Goal: Use online tool/utility

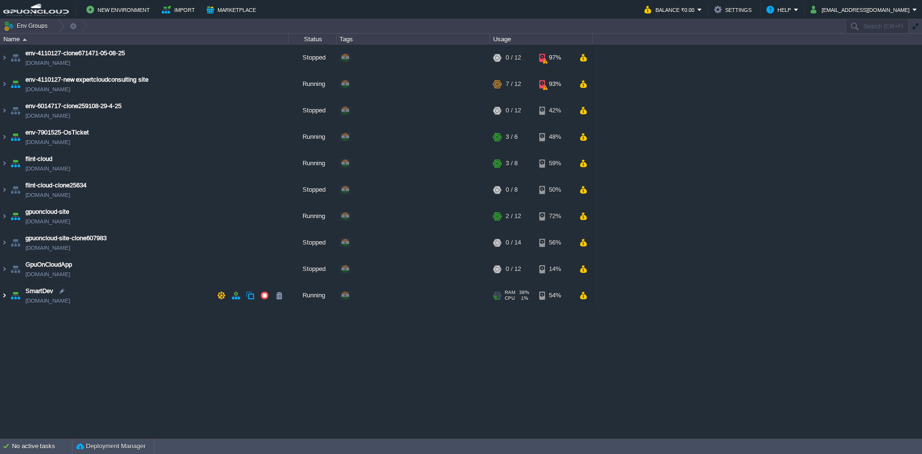
click at [3, 296] on img at bounding box center [4, 295] width 8 height 26
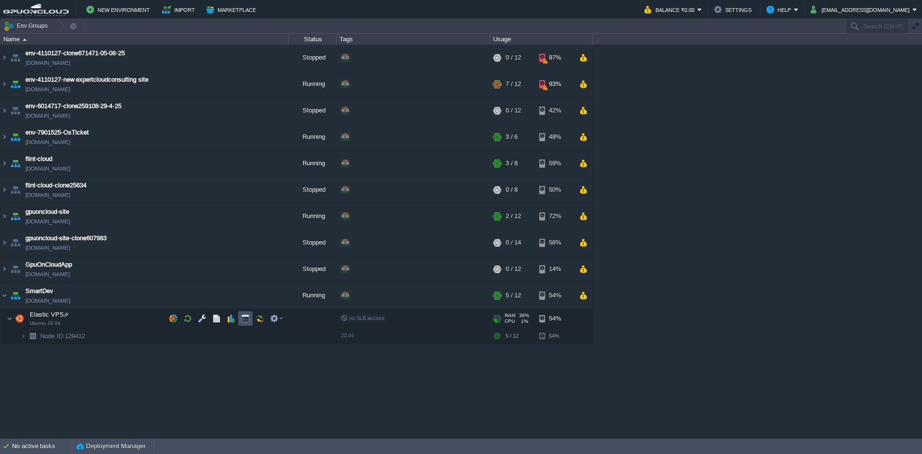
click at [249, 322] on button "button" at bounding box center [245, 318] width 9 height 9
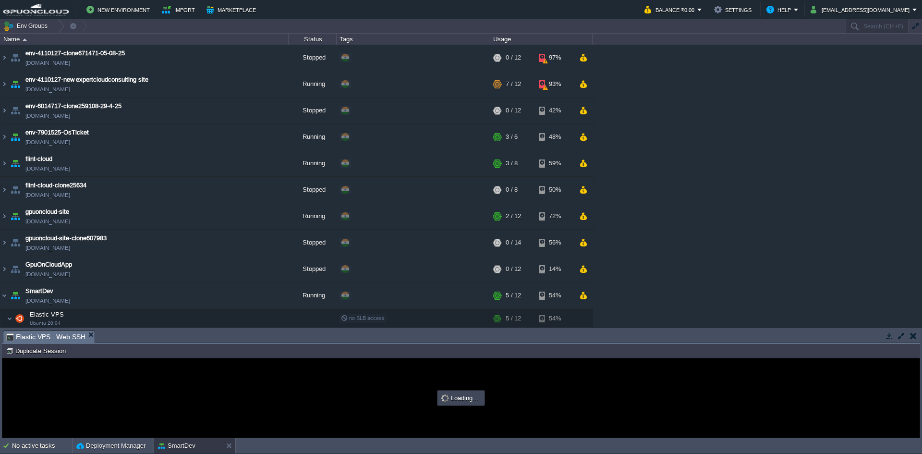
click at [900, 338] on button "button" at bounding box center [901, 335] width 9 height 9
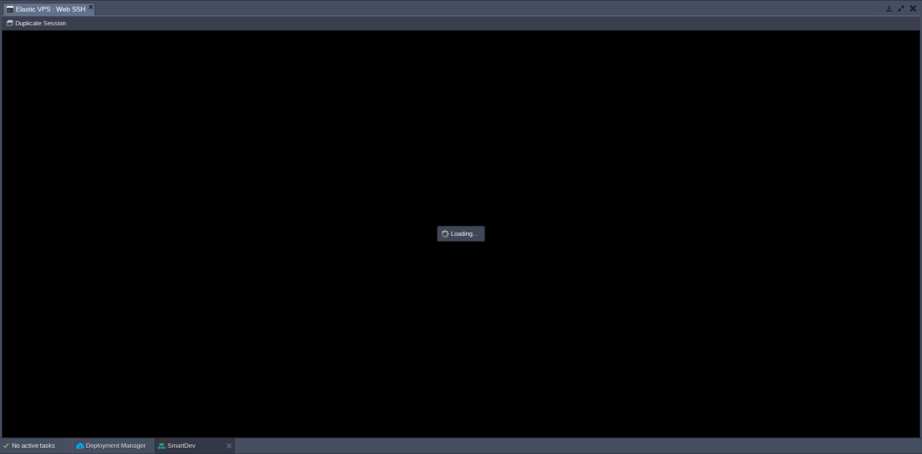
type input "#000000"
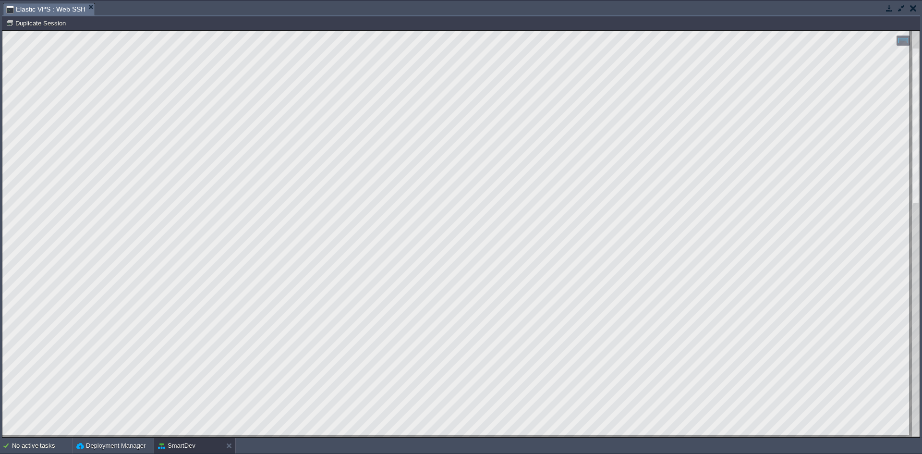
click at [2, 31] on html "Copy: Ctrl + Shift + C Paste: Ctrl + V Settings: Ctrl + Shift + Alt 0" at bounding box center [460, 31] width 917 height 0
click at [891, 8] on button "button" at bounding box center [889, 8] width 9 height 9
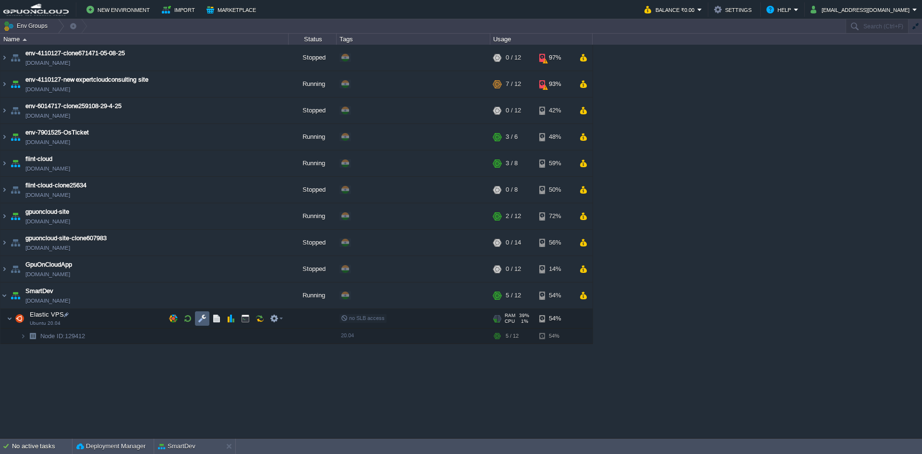
click at [203, 319] on button "button" at bounding box center [202, 318] width 9 height 9
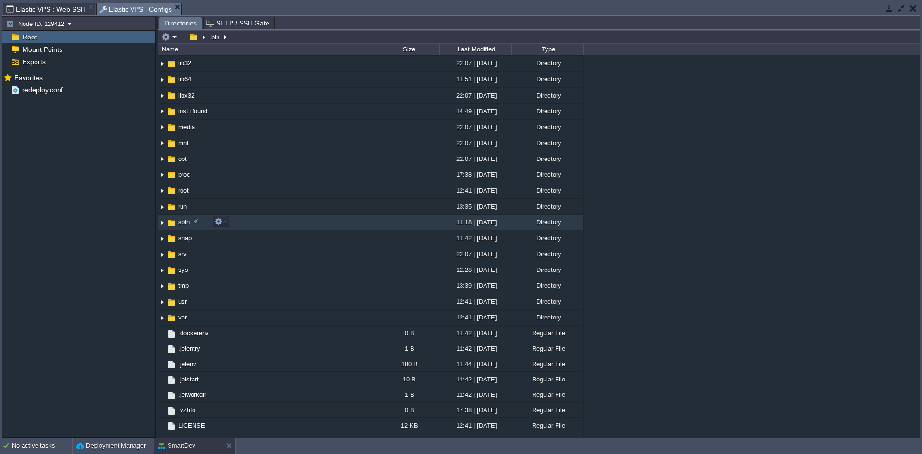
scroll to position [106, 0]
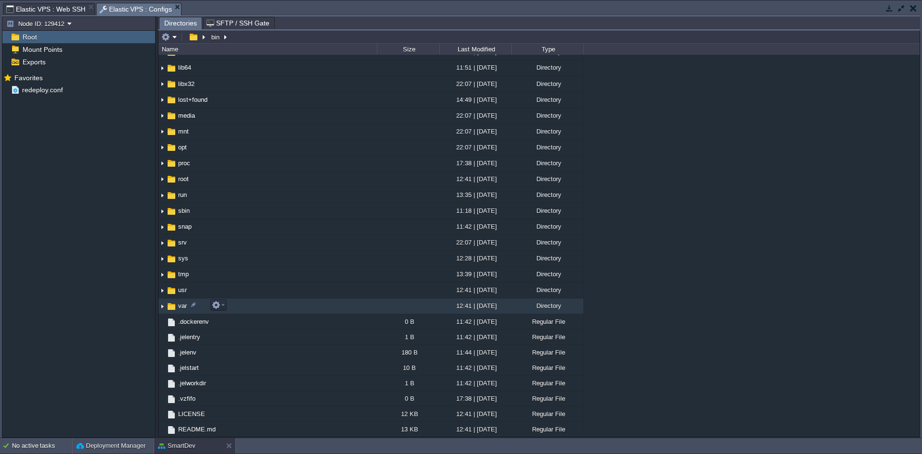
click at [160, 307] on img at bounding box center [163, 306] width 8 height 15
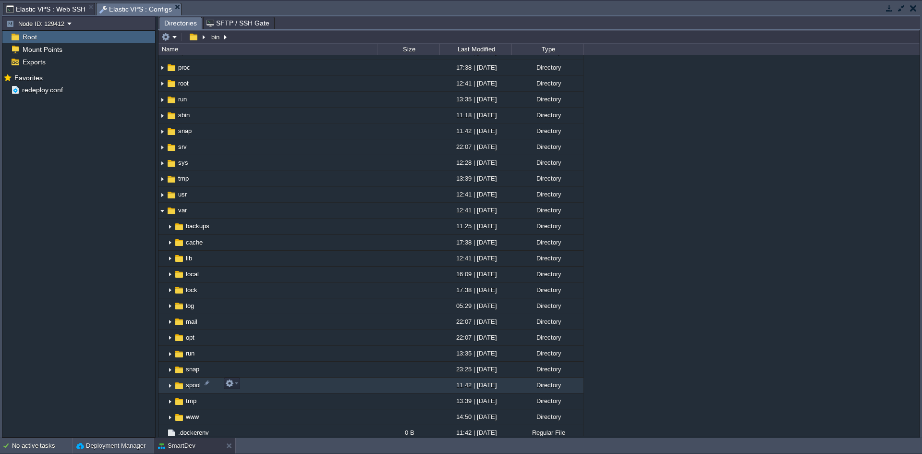
scroll to position [298, 0]
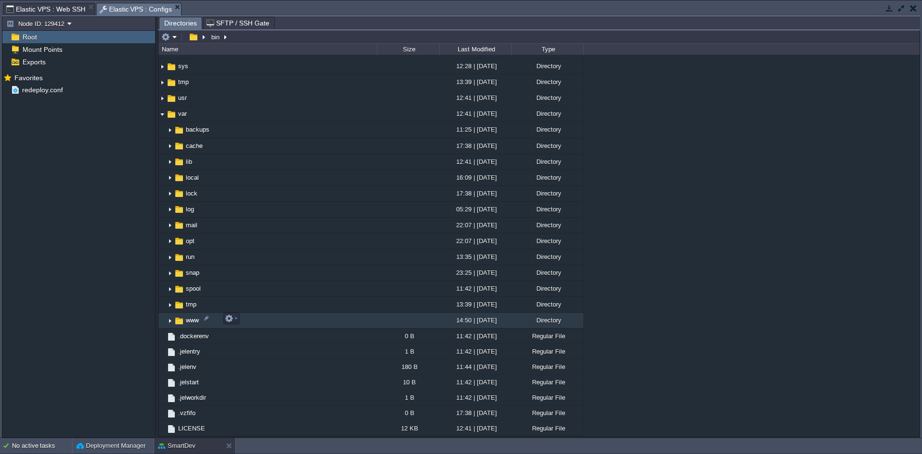
click at [170, 317] on img at bounding box center [170, 320] width 8 height 15
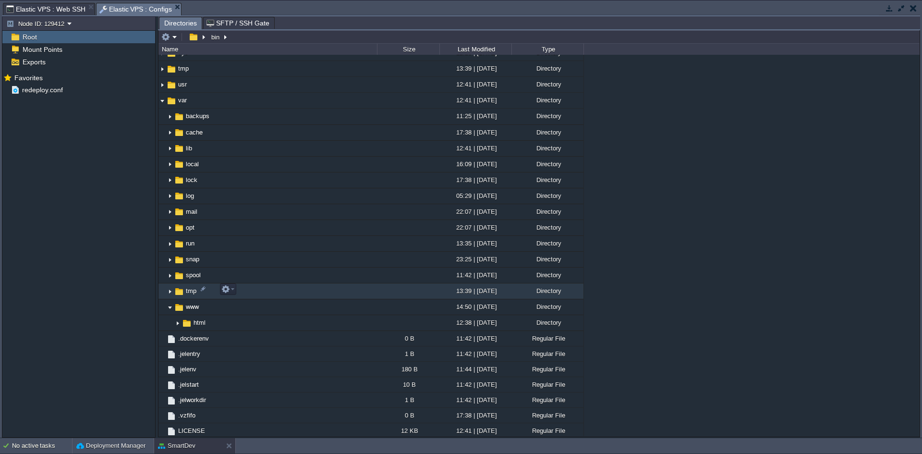
scroll to position [327, 0]
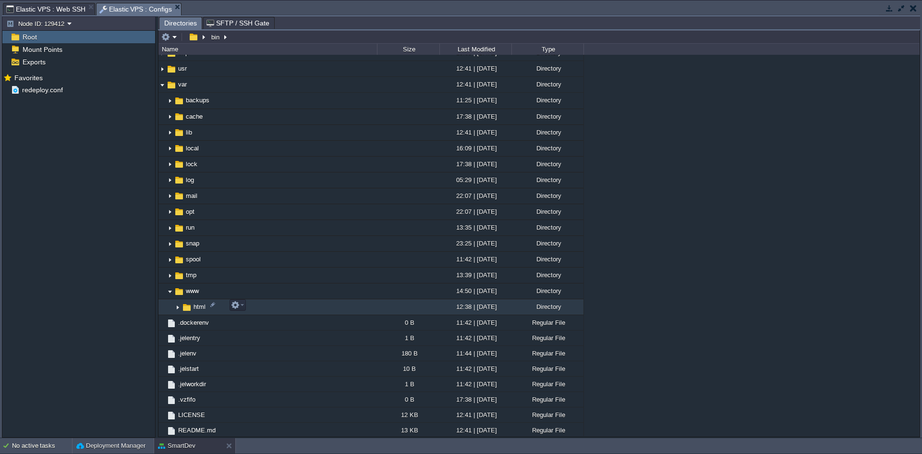
click at [176, 307] on img at bounding box center [178, 307] width 8 height 15
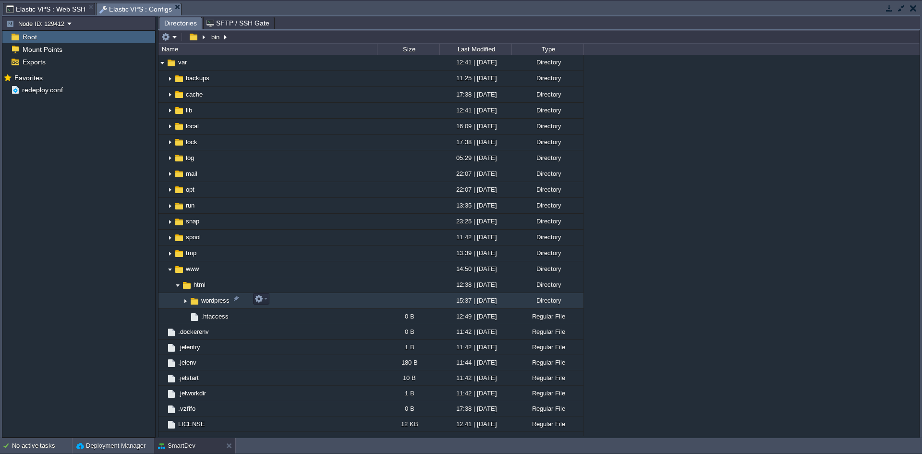
scroll to position [358, 0]
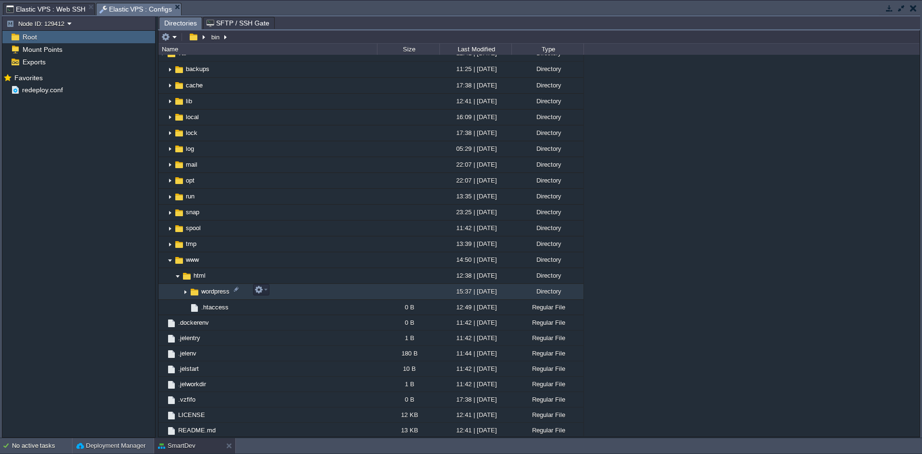
click at [184, 292] on img at bounding box center [186, 291] width 8 height 15
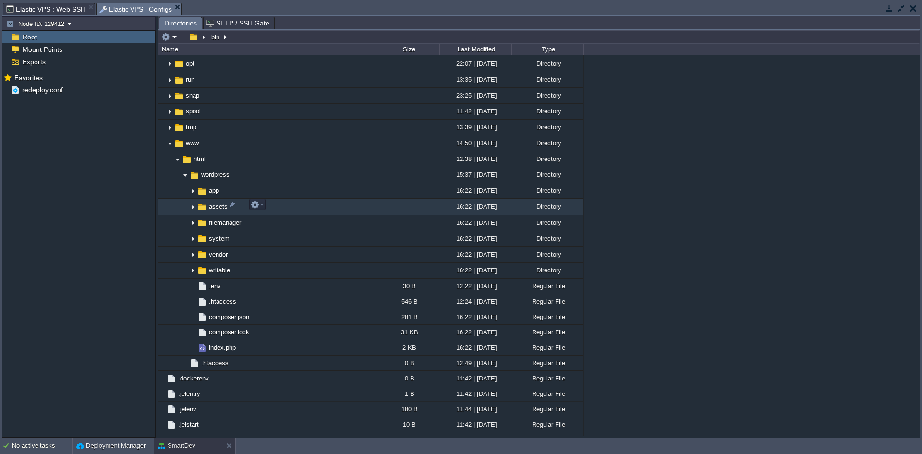
scroll to position [502, 0]
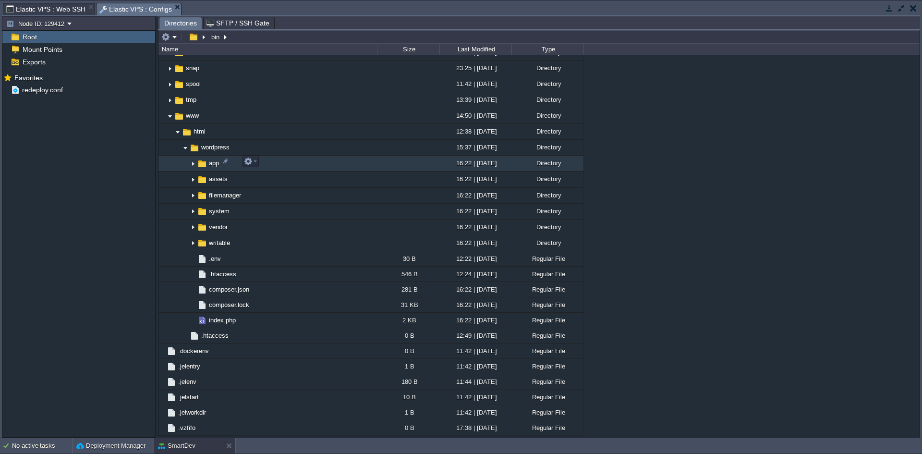
click at [193, 165] on img at bounding box center [193, 163] width 8 height 15
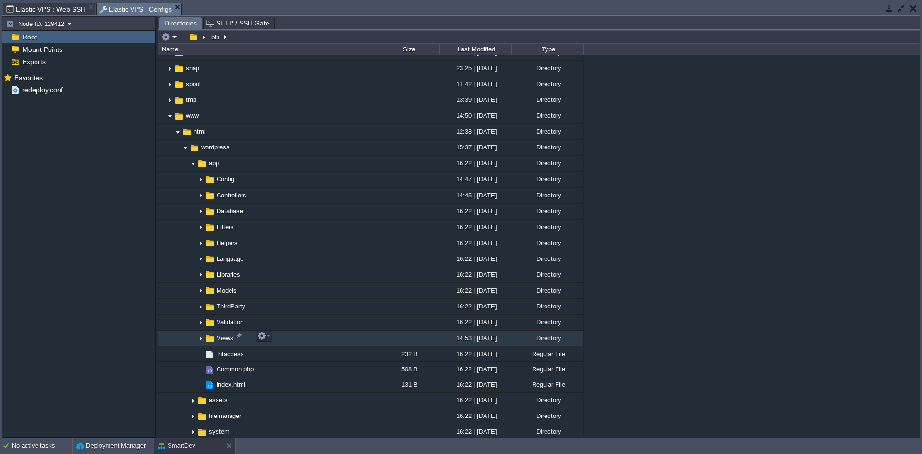
click at [198, 337] on img at bounding box center [201, 338] width 8 height 15
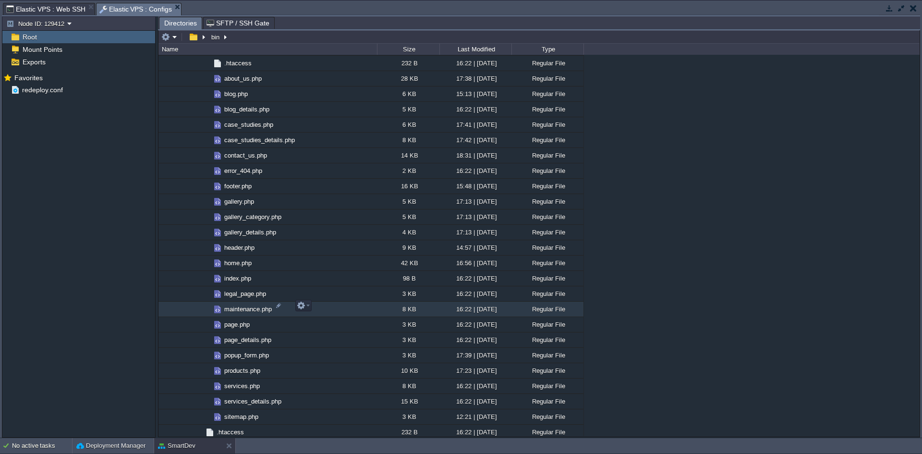
scroll to position [935, 0]
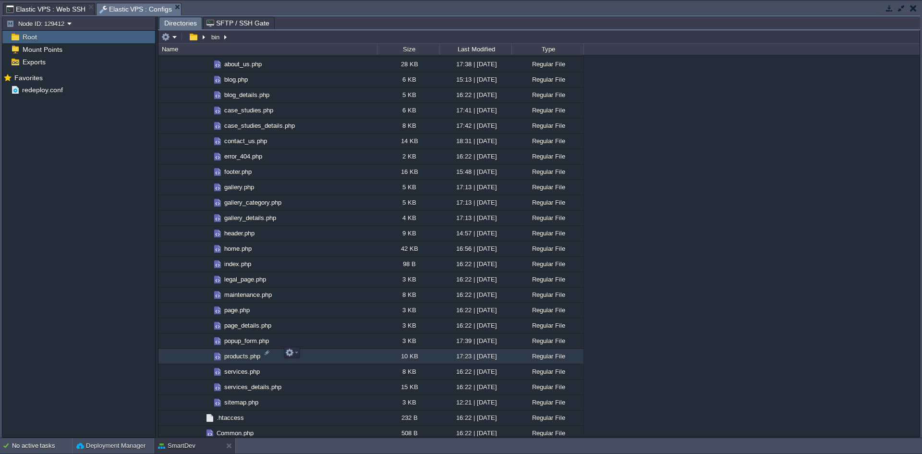
click at [244, 354] on span "products.php" at bounding box center [242, 356] width 39 height 8
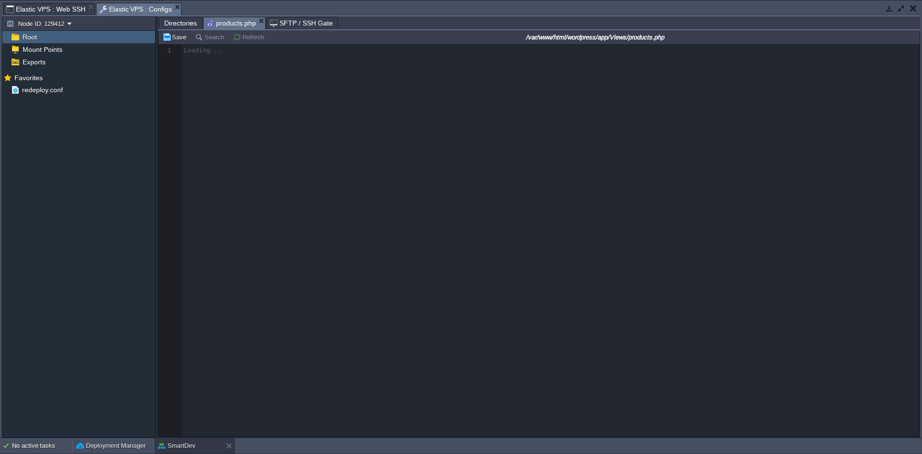
click at [179, 21] on span "Directories" at bounding box center [180, 23] width 33 height 12
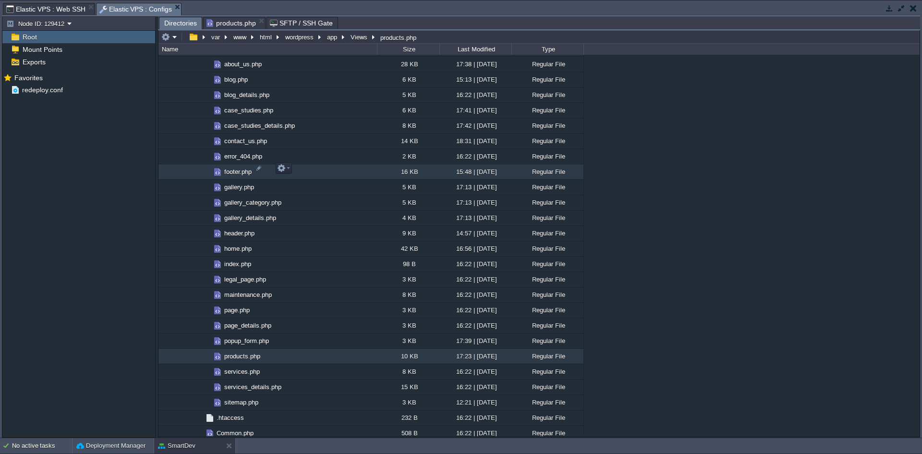
click at [237, 170] on span "footer.php" at bounding box center [238, 172] width 30 height 8
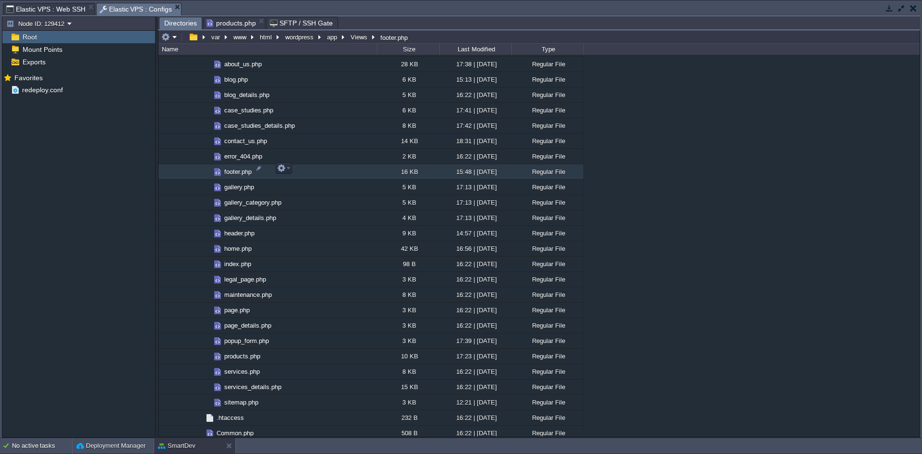
click at [237, 170] on span "footer.php" at bounding box center [238, 172] width 30 height 8
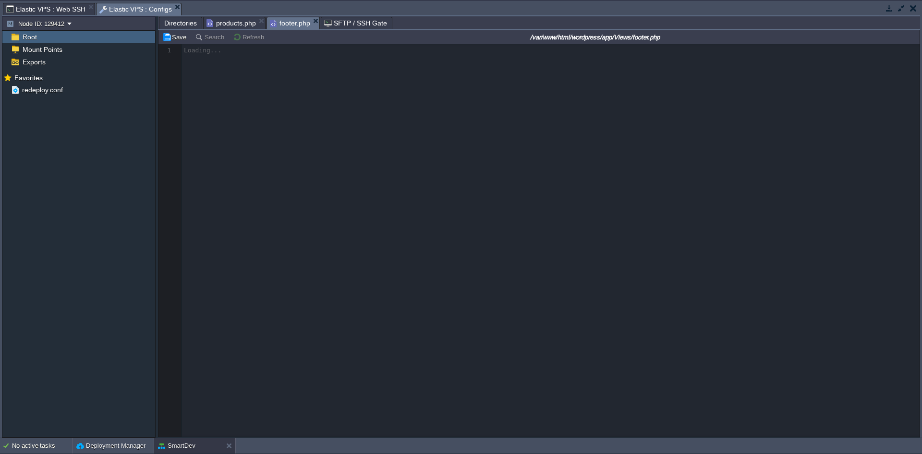
click at [173, 19] on span "Directories" at bounding box center [180, 23] width 33 height 12
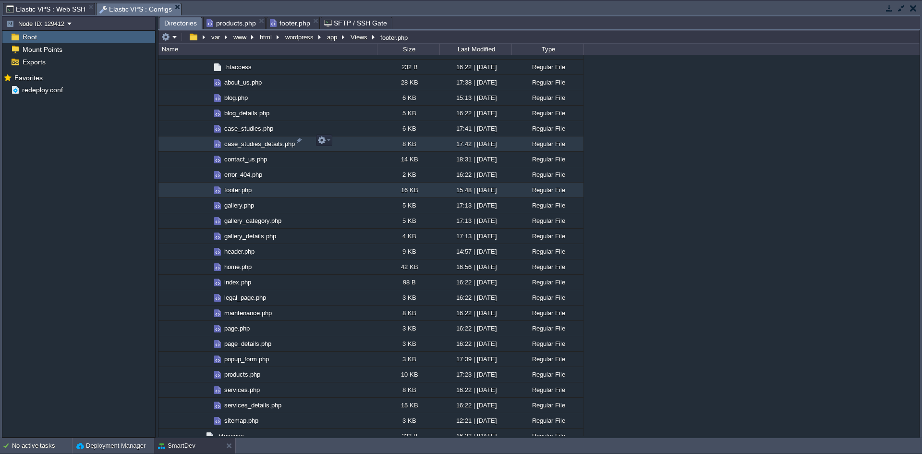
scroll to position [887, 0]
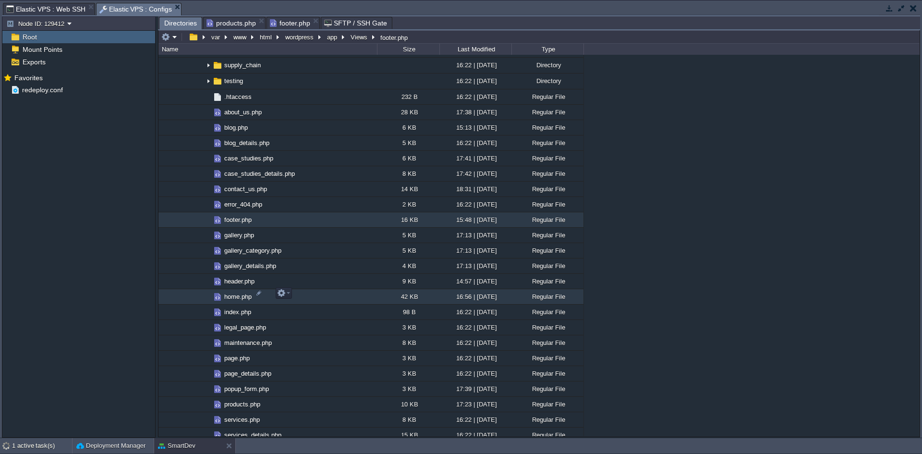
click at [238, 297] on span "home.php" at bounding box center [238, 297] width 30 height 8
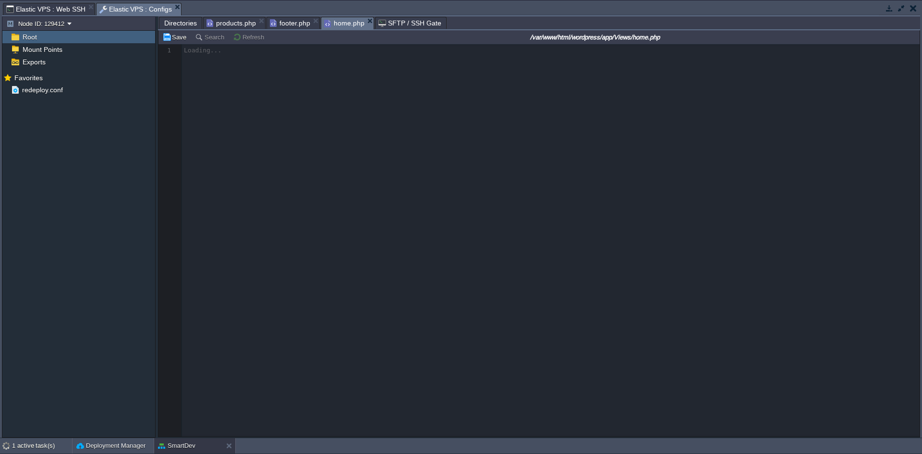
click at [227, 25] on span "products.php" at bounding box center [231, 23] width 49 height 12
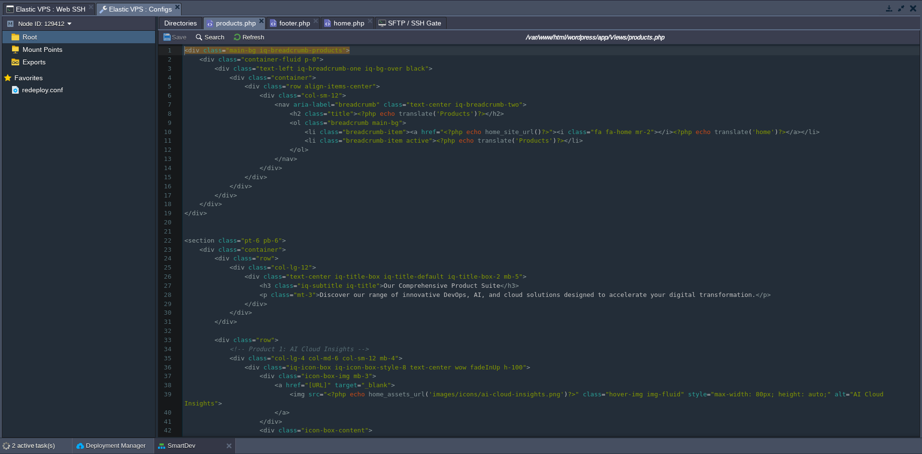
scroll to position [3, 0]
click at [283, 22] on span "footer.php" at bounding box center [290, 23] width 40 height 12
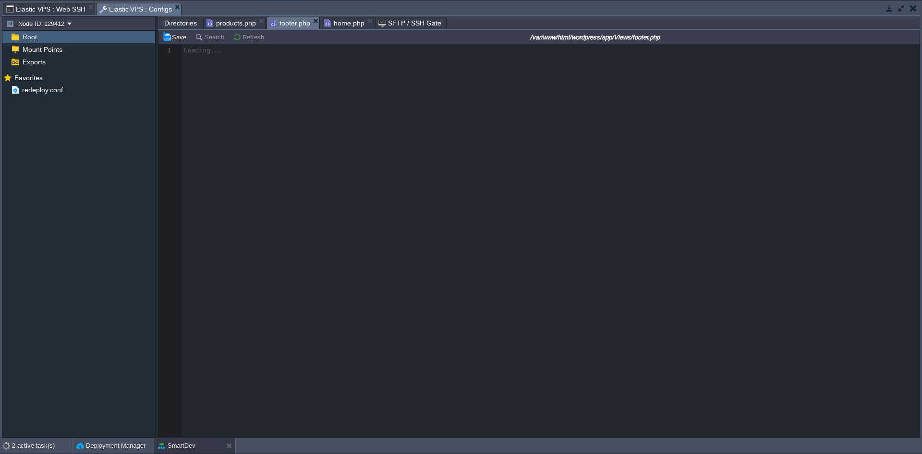
click at [221, 24] on span "products.php" at bounding box center [231, 23] width 49 height 12
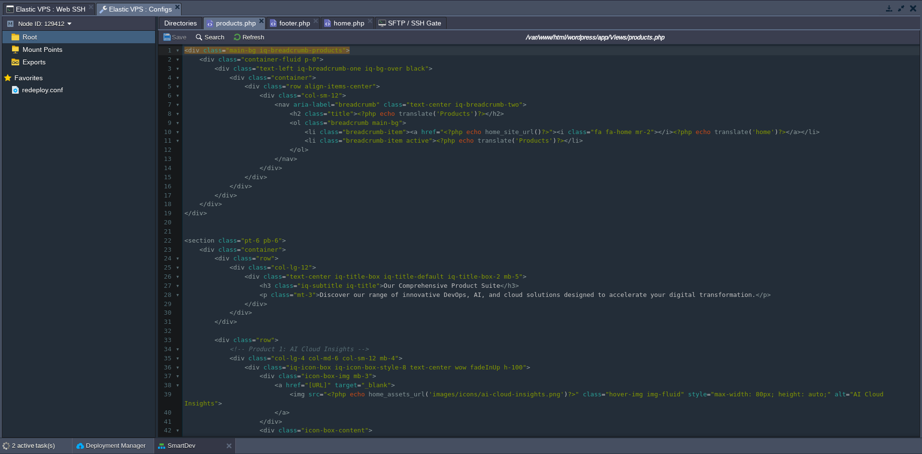
click at [369, 238] on pre "< section class = "pt-6 pb-6" >" at bounding box center [551, 240] width 737 height 9
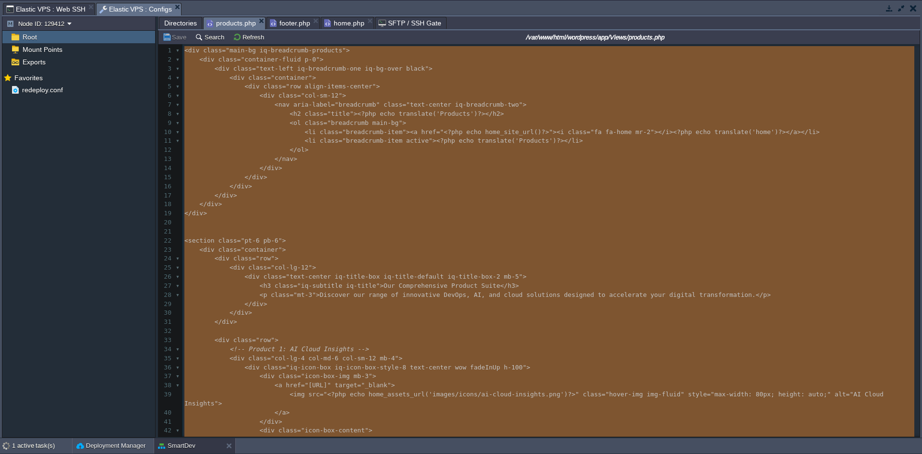
type textarea "-"
click at [282, 23] on span "footer.php" at bounding box center [290, 23] width 40 height 12
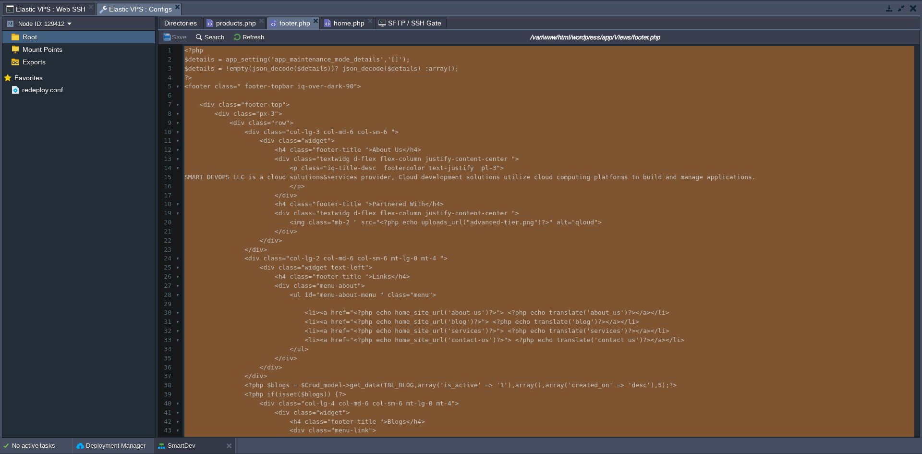
type textarea "-"
click at [332, 20] on span "home.php" at bounding box center [344, 23] width 40 height 12
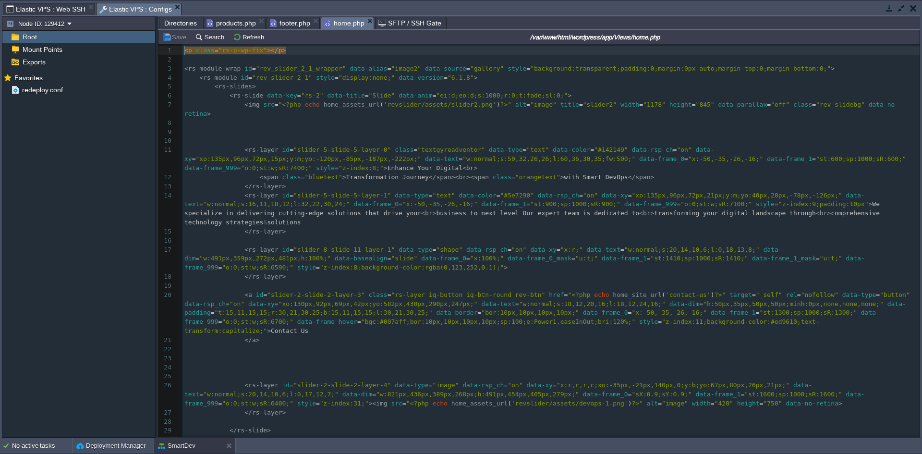
click at [406, 245] on pre "< rs-layer id = "slider-8-slide-11-layer-1" data-type = "shape" data-rsp_ch = "…" at bounding box center [551, 258] width 737 height 27
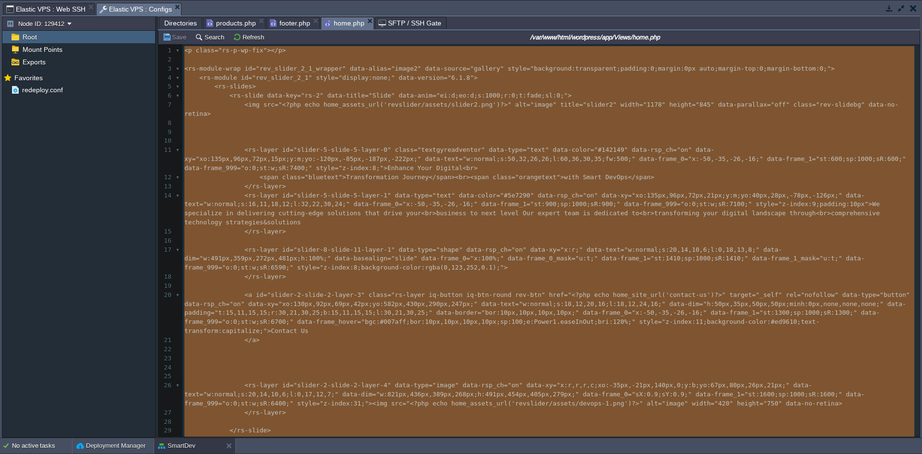
type textarea "-"
click at [184, 24] on span "Directories" at bounding box center [180, 23] width 33 height 12
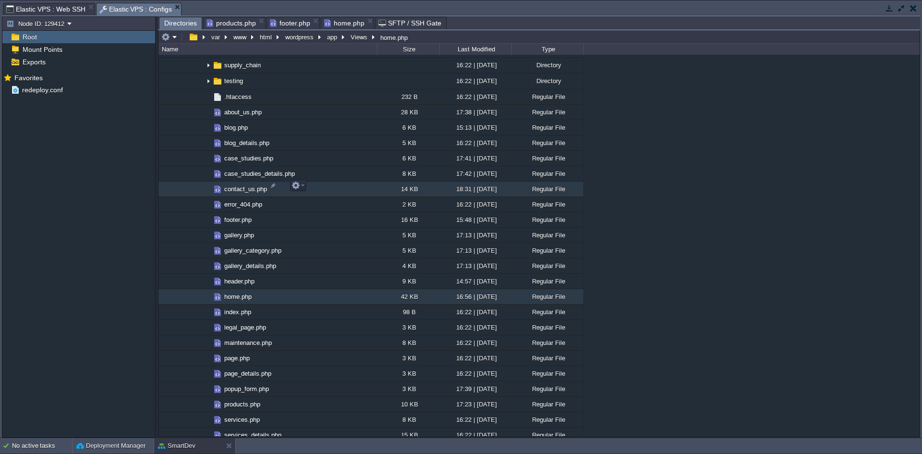
click at [244, 187] on span "contact_us.php" at bounding box center [246, 189] width 46 height 8
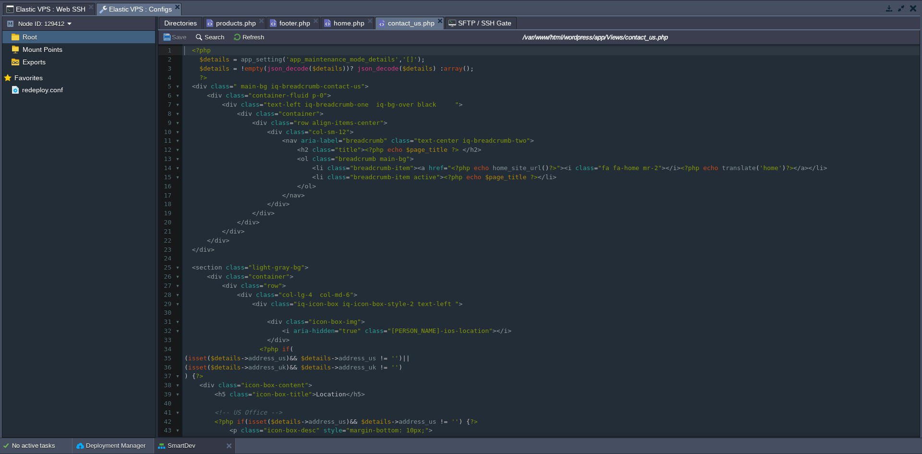
click at [446, 227] on pre "</ div >" at bounding box center [551, 222] width 737 height 9
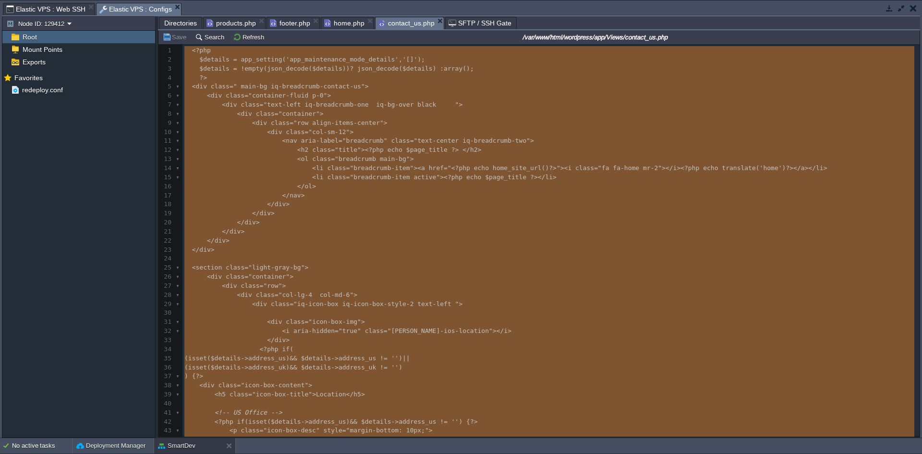
type textarea "-"
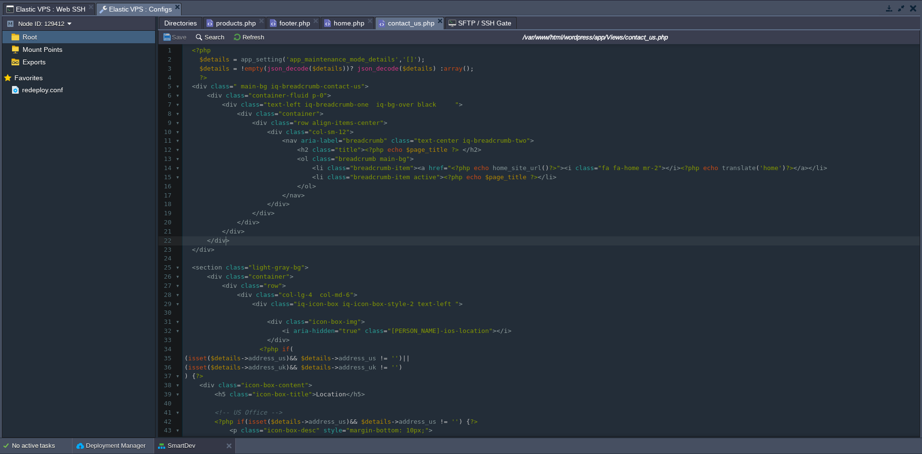
click at [229, 24] on span "products.php" at bounding box center [231, 23] width 49 height 12
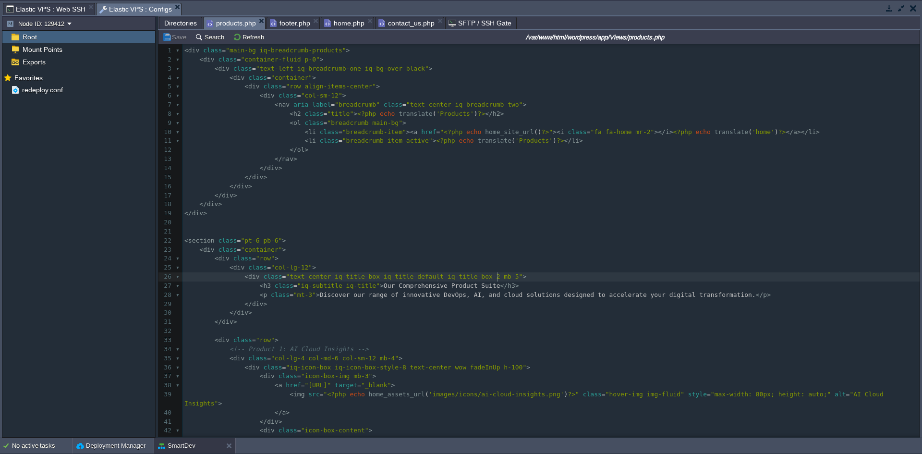
type textarea "-"
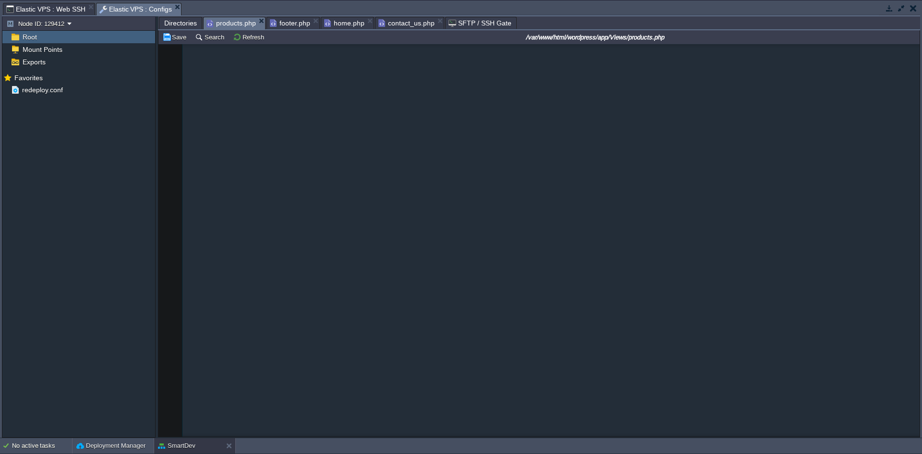
scroll to position [960, 0]
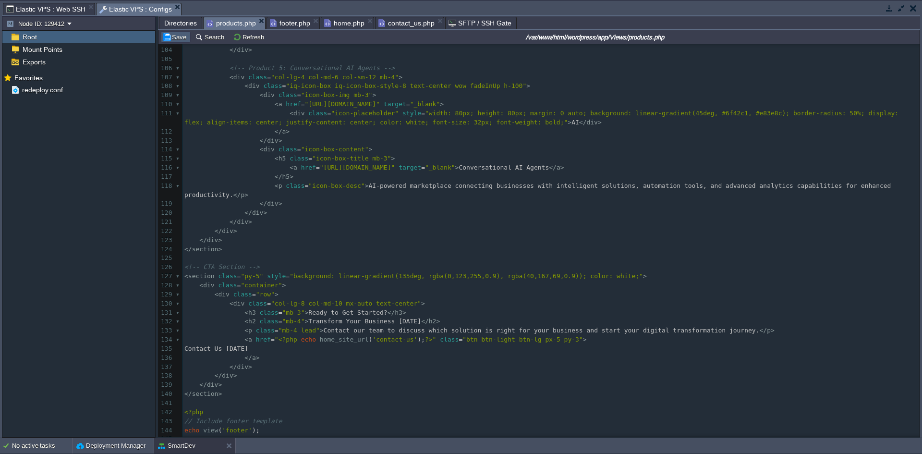
click at [167, 35] on button "Save" at bounding box center [175, 37] width 27 height 9
click at [327, 172] on pre "</ h5 >" at bounding box center [551, 176] width 737 height 9
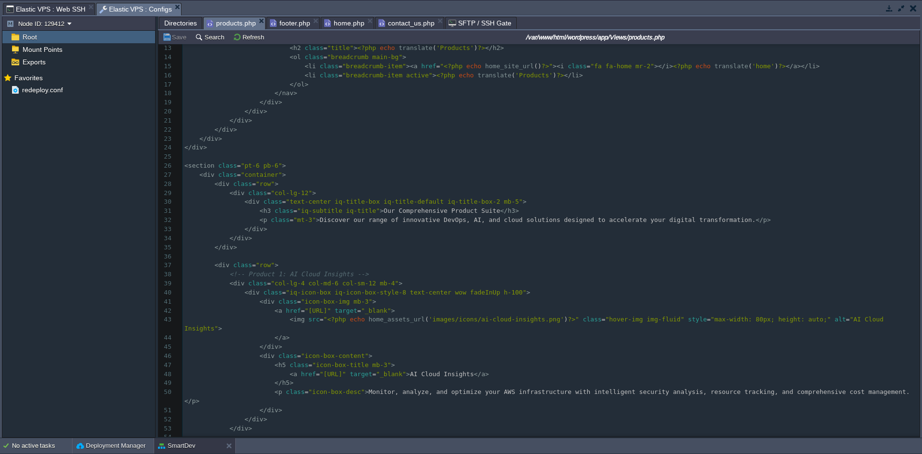
scroll to position [0, 0]
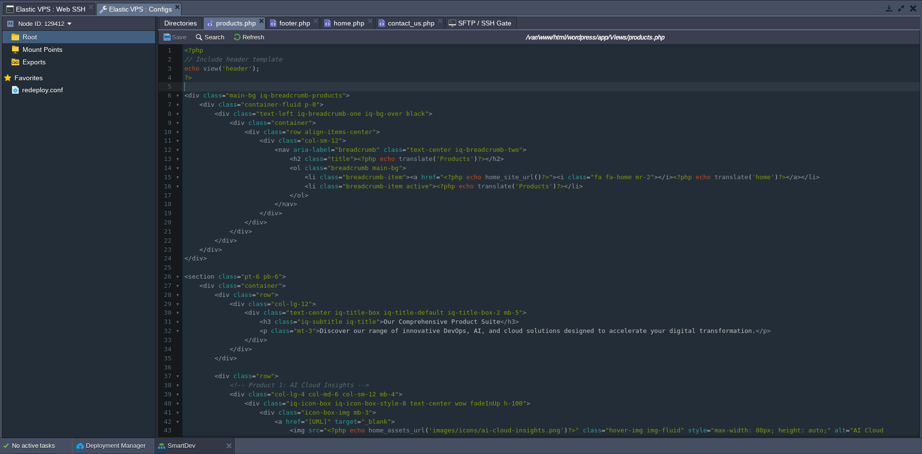
type textarea "<?php // Include header template echo view('header'); ?>"
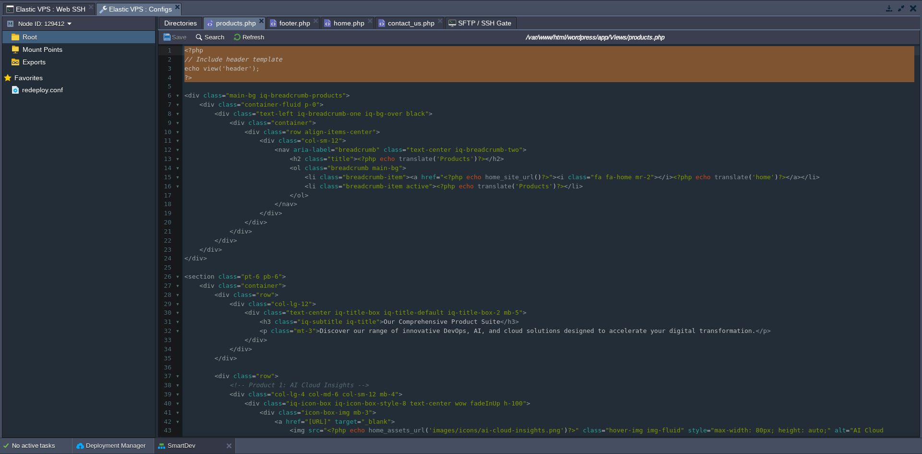
drag, startPoint x: 207, startPoint y: 86, endPoint x: 163, endPoint y: 46, distance: 59.8
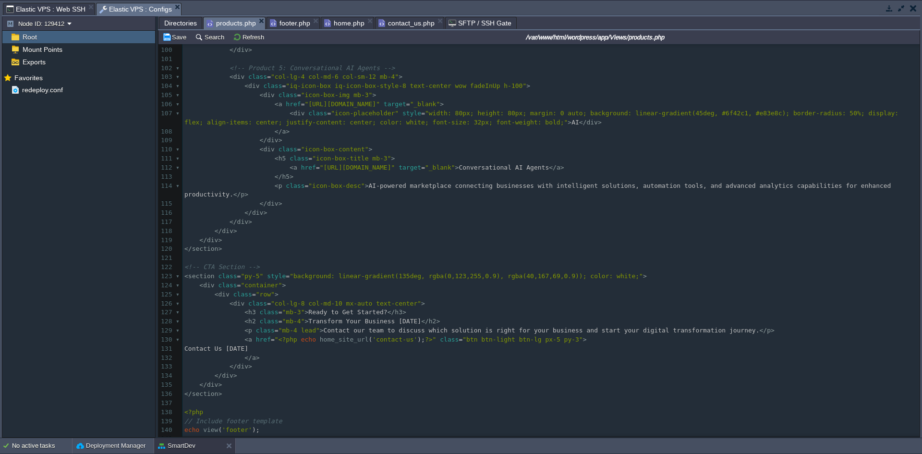
scroll to position [933, 0]
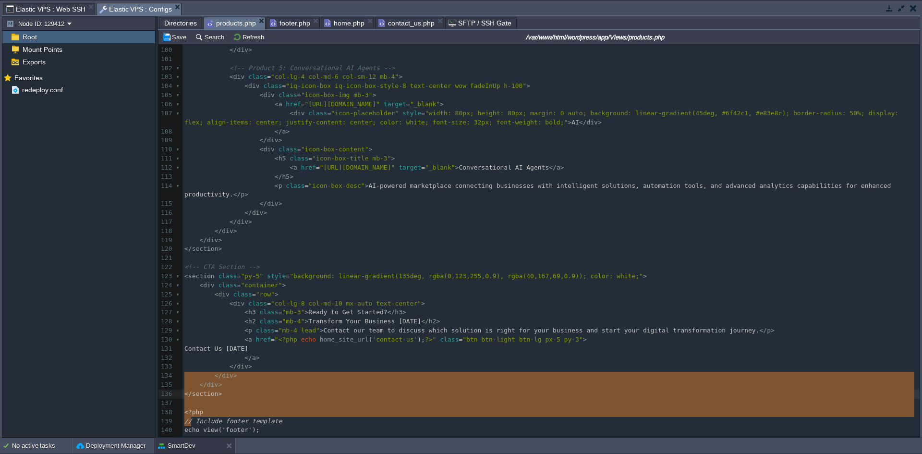
type textarea "<?php // Include footer template echo view('footer'); ?>"
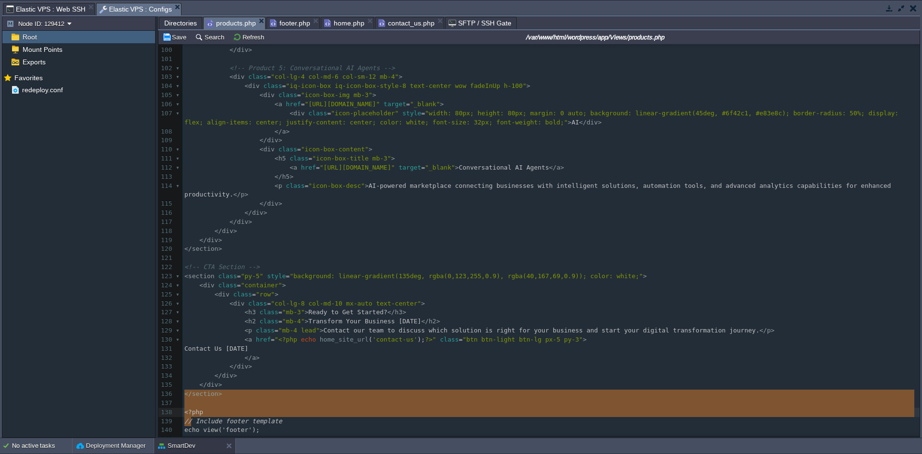
drag, startPoint x: 215, startPoint y: 424, endPoint x: 185, endPoint y: 382, distance: 50.6
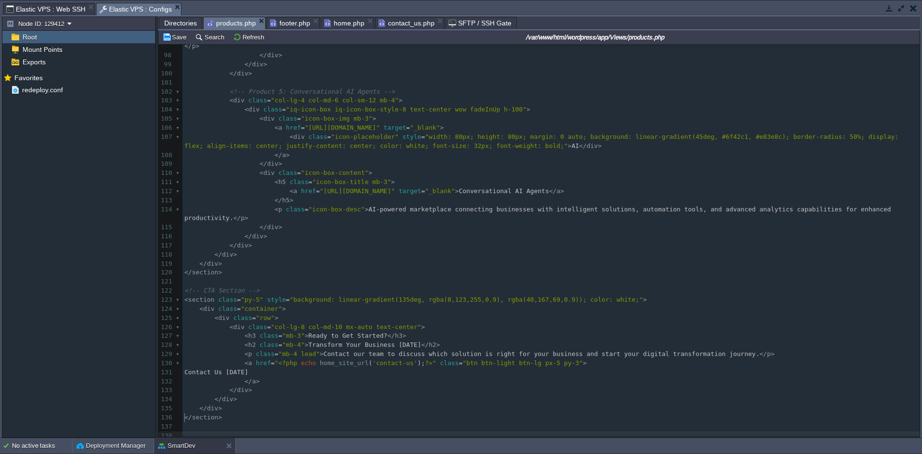
scroll to position [906, 0]
click at [178, 39] on button "Save" at bounding box center [175, 37] width 27 height 9
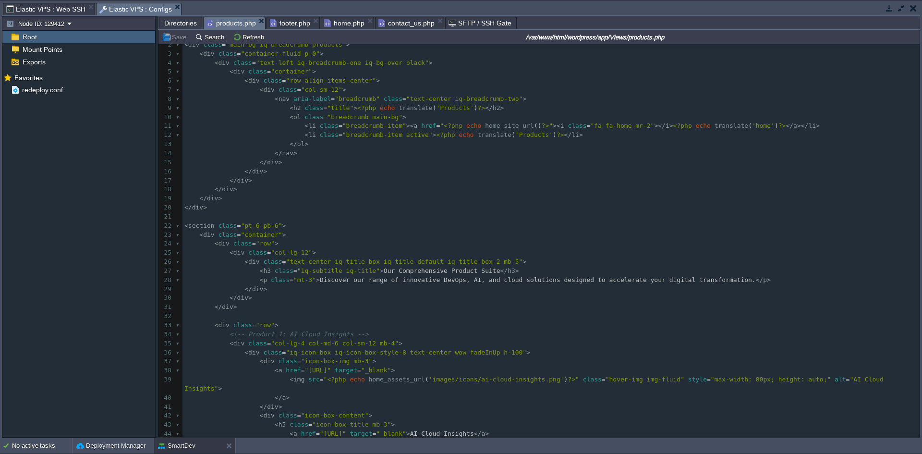
scroll to position [0, 0]
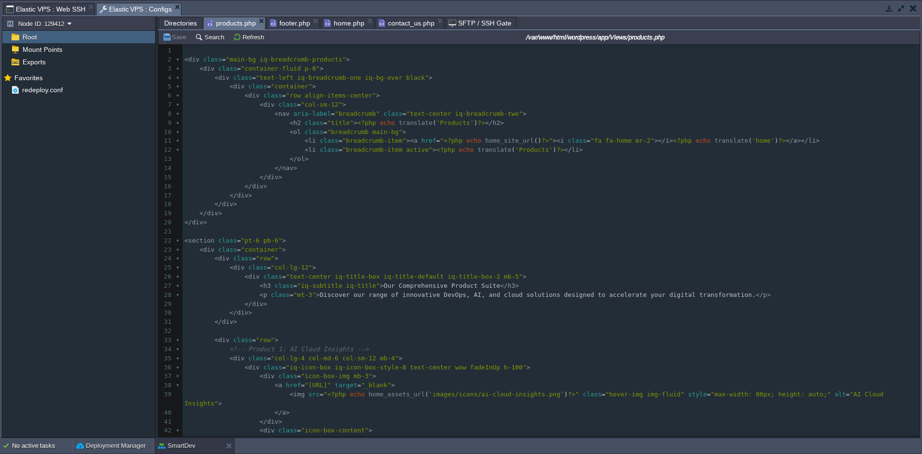
click at [403, 24] on span "contact_us.php" at bounding box center [407, 23] width 56 height 12
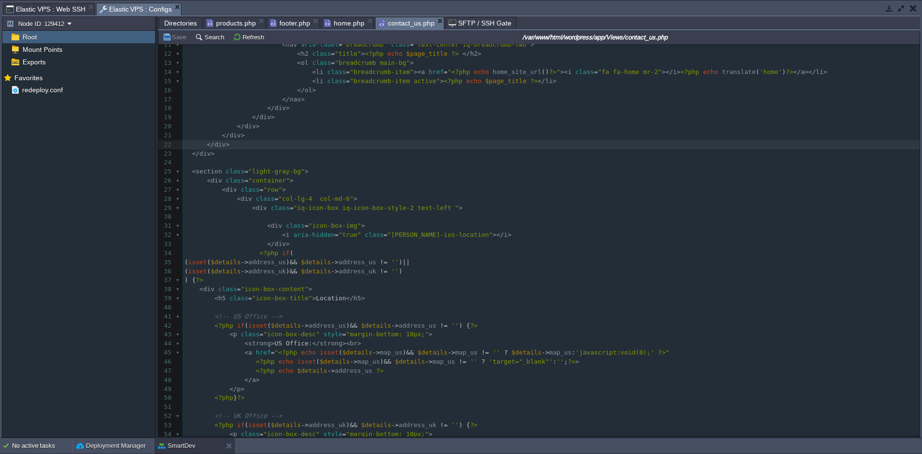
scroll to position [0, 0]
